Goal: Check status: Check status

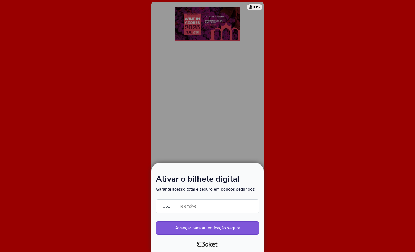
click at [289, 190] on div at bounding box center [207, 126] width 415 height 252
click at [214, 121] on div at bounding box center [207, 126] width 415 height 252
click at [348, 172] on div at bounding box center [207, 126] width 415 height 252
click at [191, 199] on div "Ativar o bilhete digital Garante acesso total e seguro em poucos segundos +351 …" at bounding box center [207, 204] width 103 height 59
click at [191, 204] on input "Telemóvel" at bounding box center [219, 205] width 80 height 13
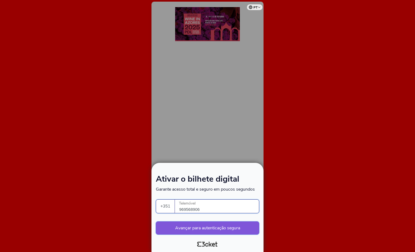
type input "969568906"
click at [228, 226] on button "Avançar para autenticação segura" at bounding box center [207, 227] width 103 height 13
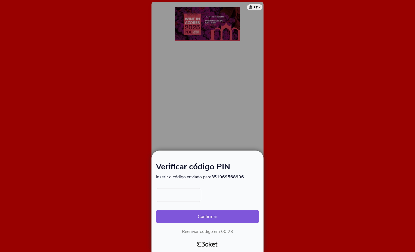
click at [170, 194] on input "text" at bounding box center [178, 195] width 45 height 14
type input "1826"
click at [216, 217] on button "Confirmar" at bounding box center [207, 216] width 103 height 13
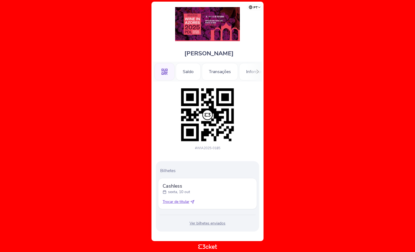
click at [213, 127] on img at bounding box center [208, 115] width 56 height 56
click at [252, 151] on div "#WIA2025-0185 Bilhetes Cashless sexta, 10 out Trocar de titular" at bounding box center [207, 160] width 109 height 158
